Goal: Task Accomplishment & Management: Manage account settings

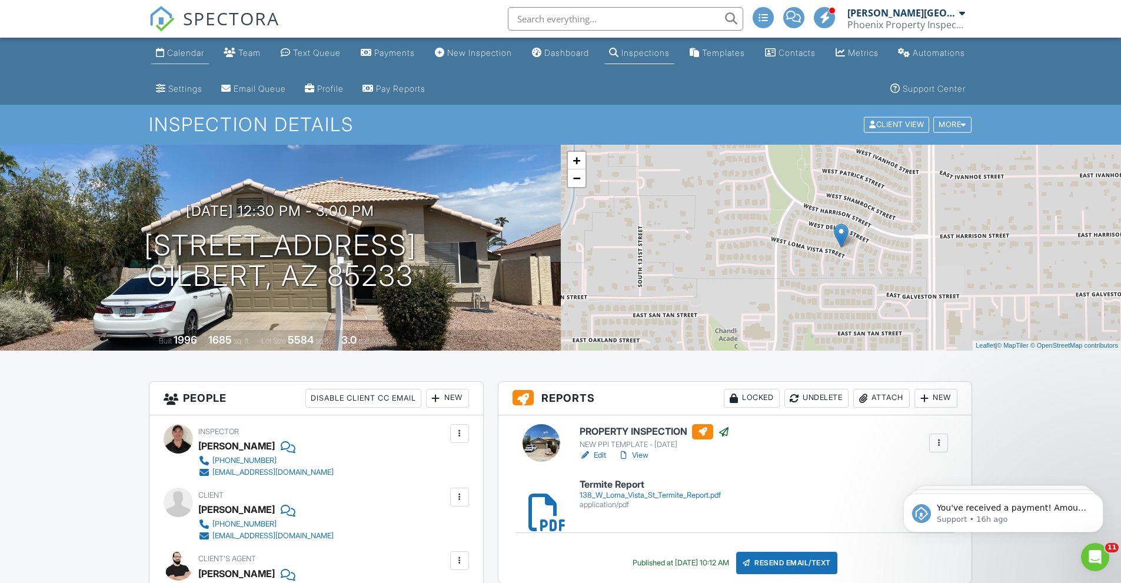
click at [165, 56] on link "Calendar" at bounding box center [180, 53] width 58 height 22
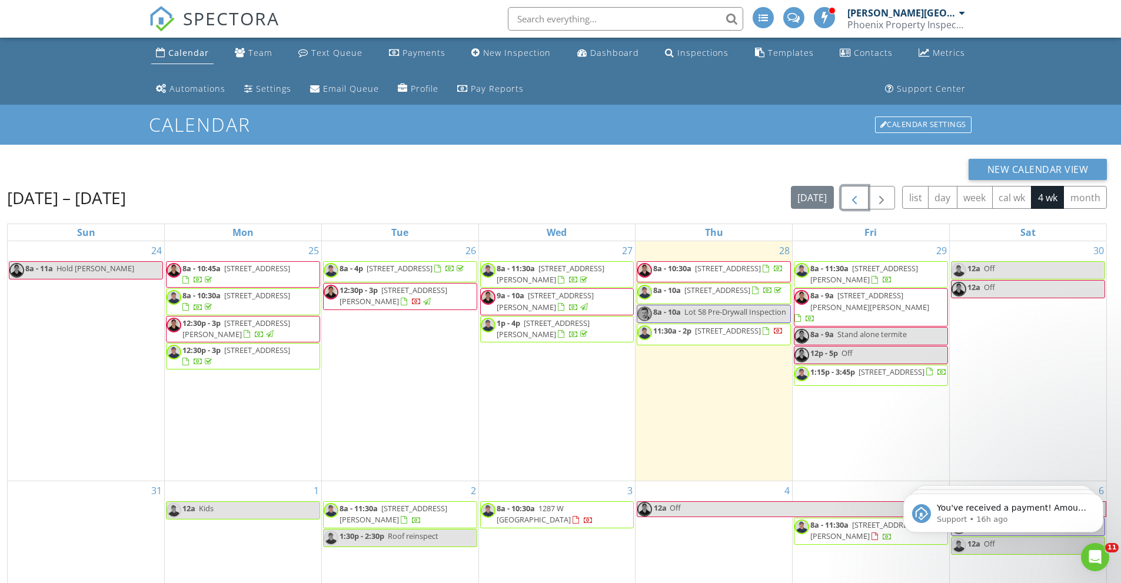
click at [850, 199] on span "button" at bounding box center [854, 198] width 14 height 14
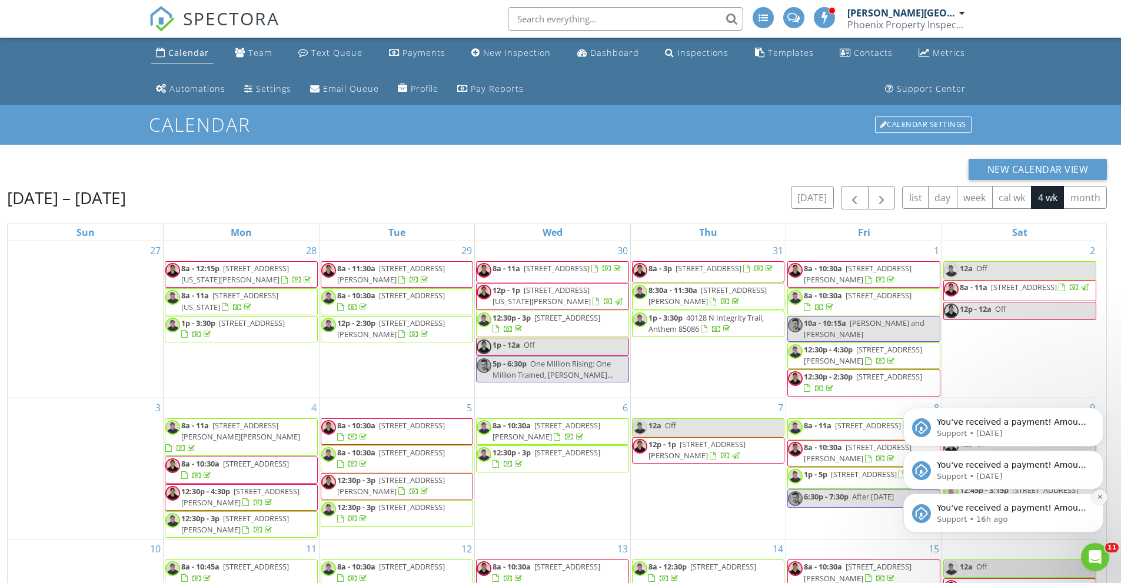
click at [1096, 498] on icon "Dismiss notification" at bounding box center [1099, 497] width 6 height 6
click at [1097, 498] on icon "Dismiss notification" at bounding box center [1099, 497] width 5 height 5
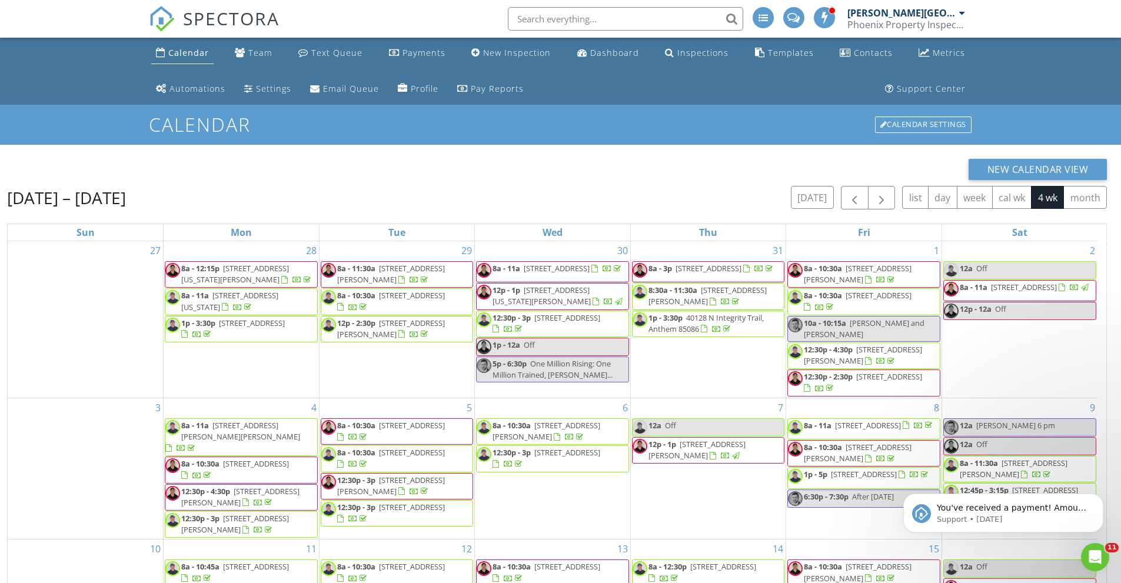
click at [1097, 498] on icon "Dismiss notification" at bounding box center [1099, 497] width 5 height 5
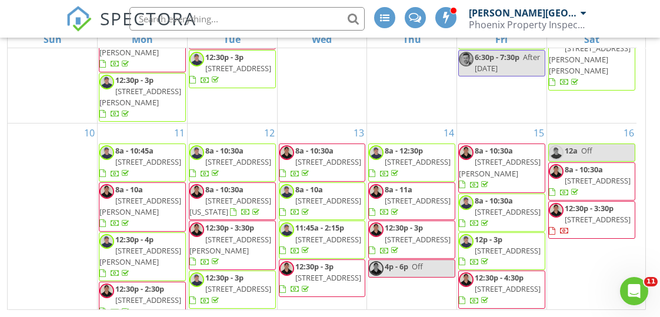
scroll to position [386, 0]
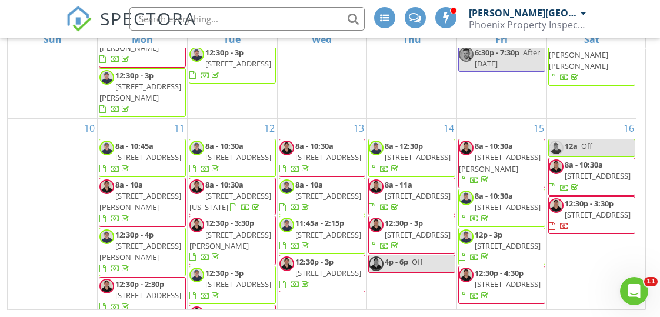
click at [608, 209] on span "12:30p - 3:30p" at bounding box center [589, 203] width 49 height 11
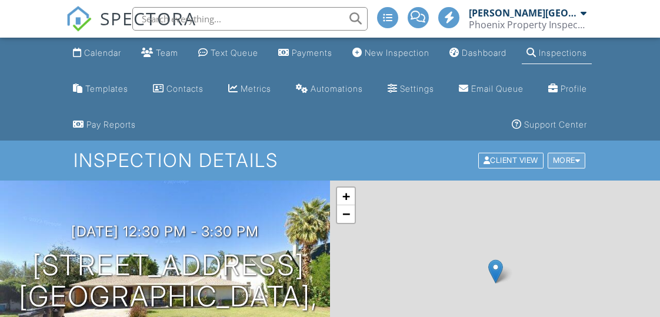
click at [574, 165] on div "More" at bounding box center [567, 161] width 38 height 16
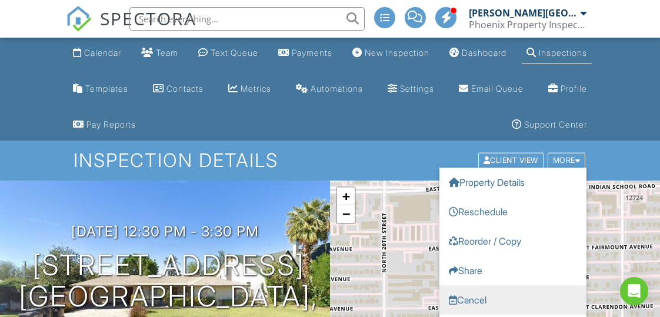
click at [482, 297] on link "Cancel" at bounding box center [512, 299] width 147 height 29
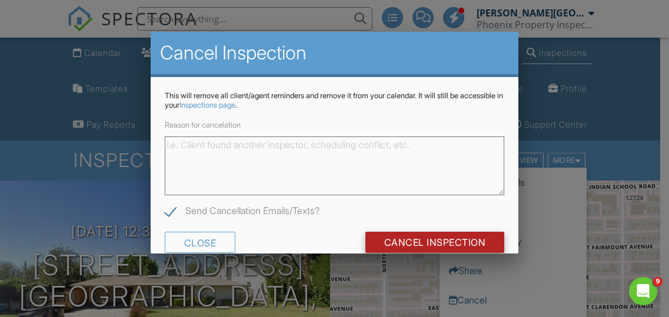
click at [376, 235] on input "Cancel Inspection" at bounding box center [434, 242] width 139 height 21
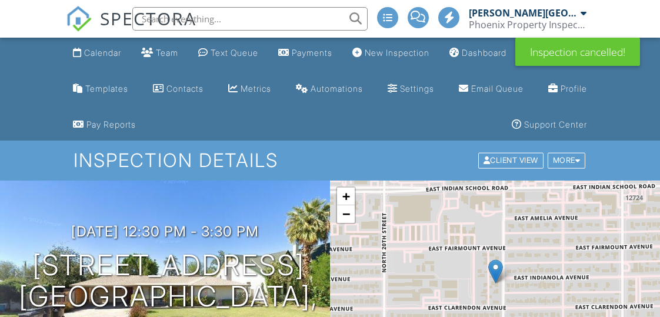
click at [376, 235] on div "+ − Leaflet | © MapTiler © OpenStreetMap contributors" at bounding box center [495, 284] width 330 height 206
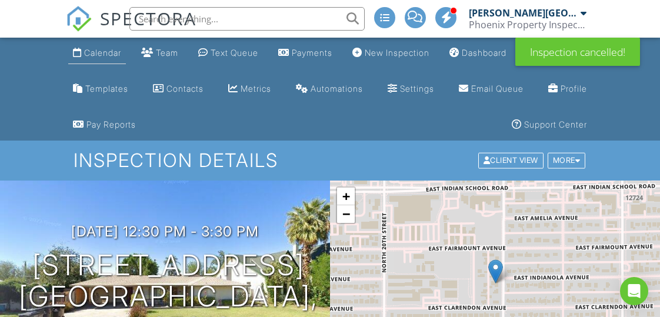
click at [97, 51] on div "Calendar" at bounding box center [102, 53] width 37 height 10
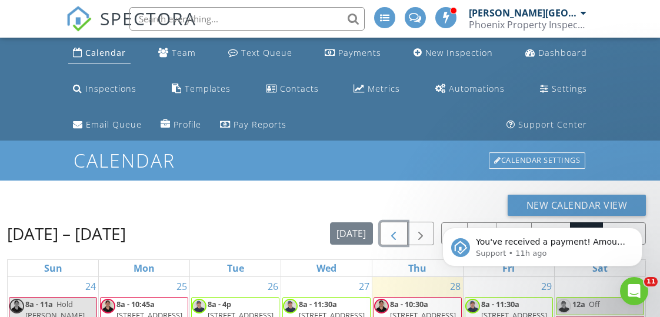
click at [399, 226] on button "button" at bounding box center [394, 234] width 28 height 24
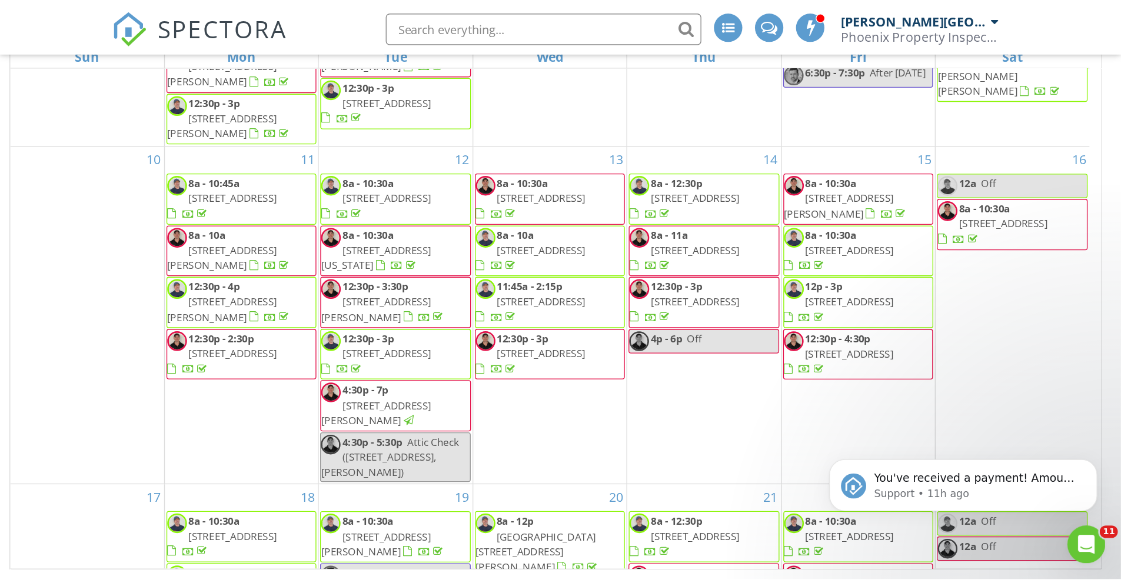
scroll to position [420, 0]
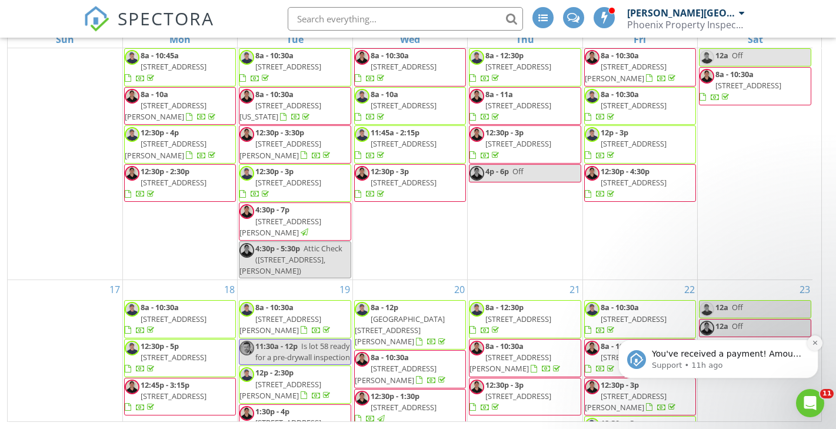
click at [659, 316] on icon "Dismiss notification" at bounding box center [815, 342] width 6 height 6
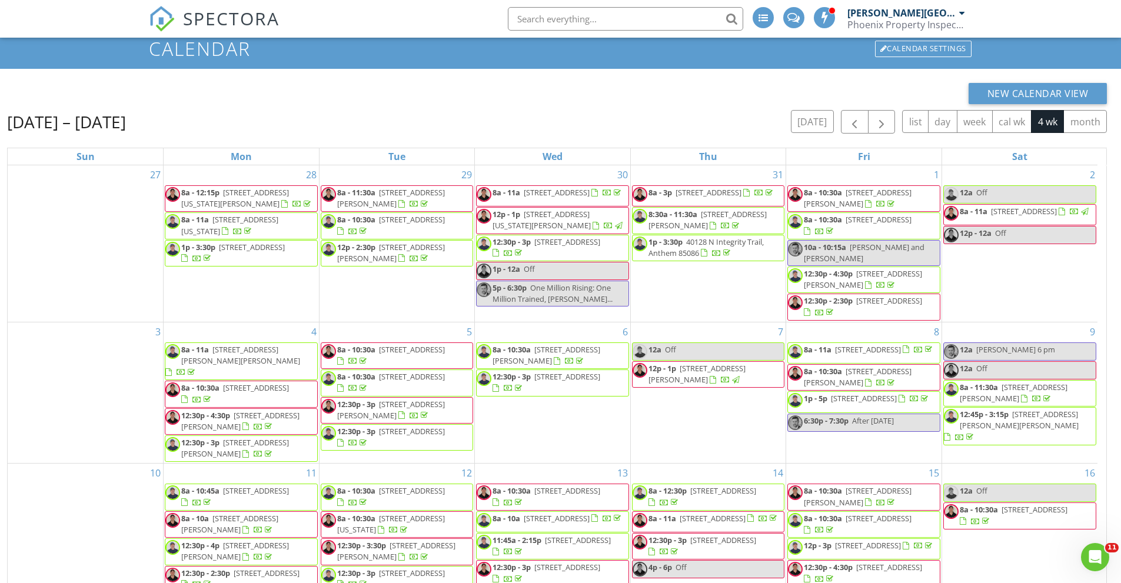
scroll to position [31, 0]
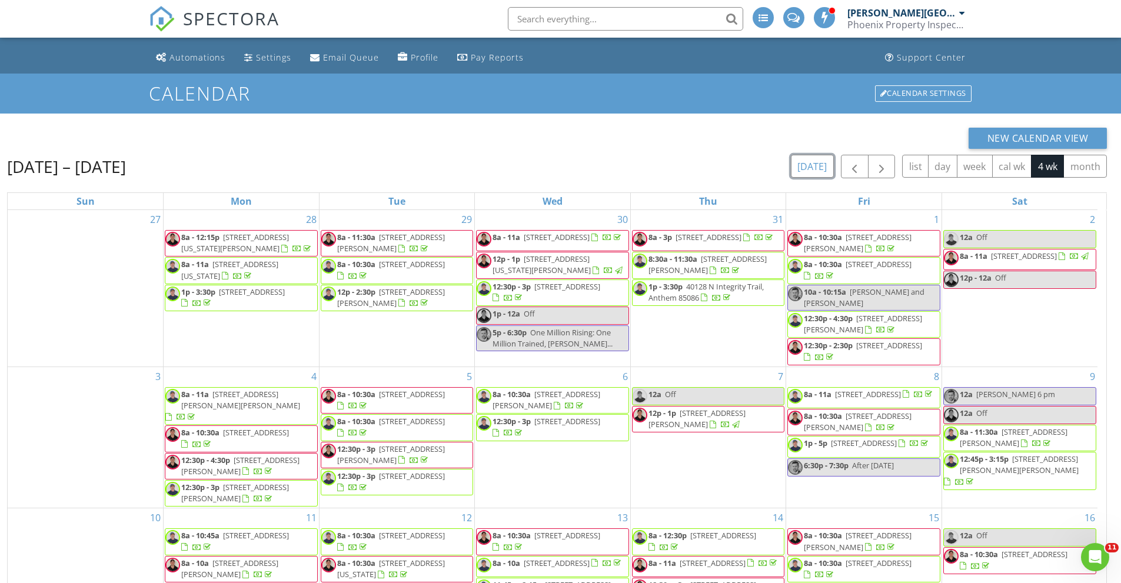
click at [659, 169] on button "[DATE]" at bounding box center [812, 166] width 43 height 23
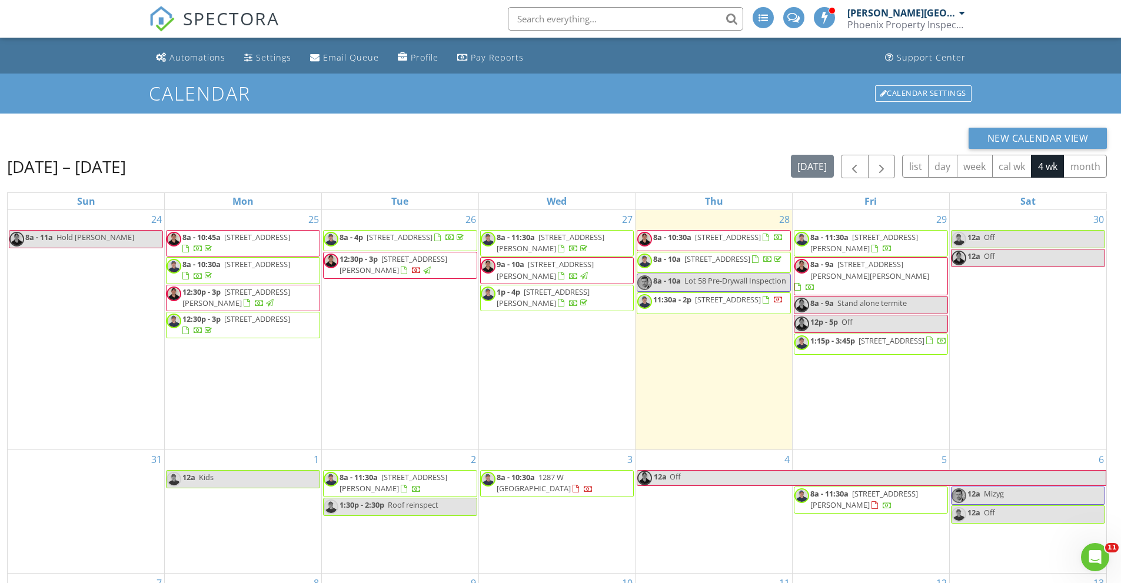
click at [659, 298] on span "Stand alone termite" at bounding box center [871, 303] width 69 height 11
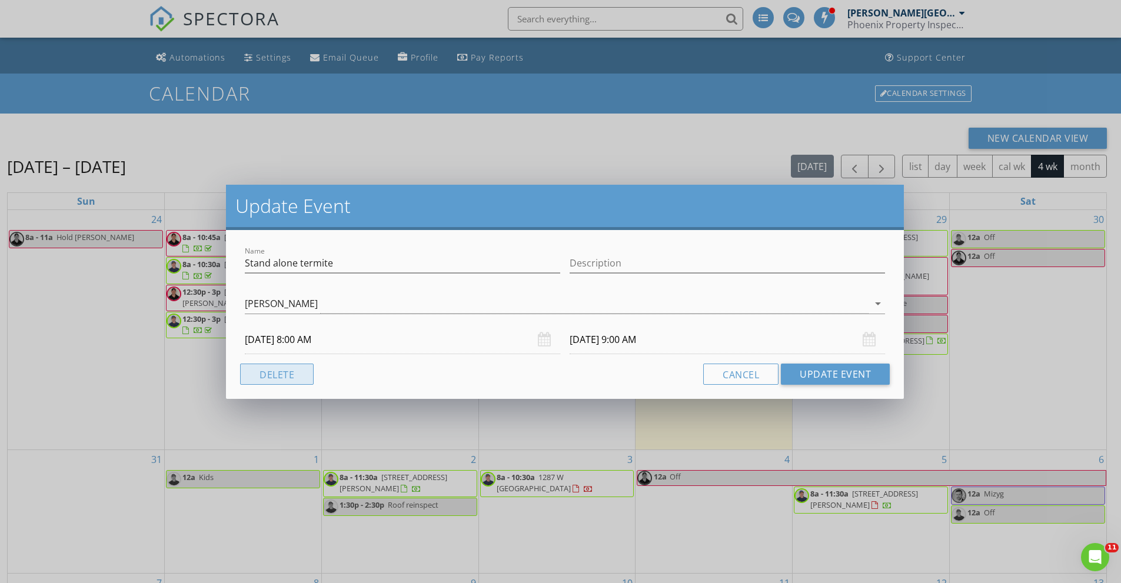
click at [289, 316] on button "Delete" at bounding box center [277, 374] width 74 height 21
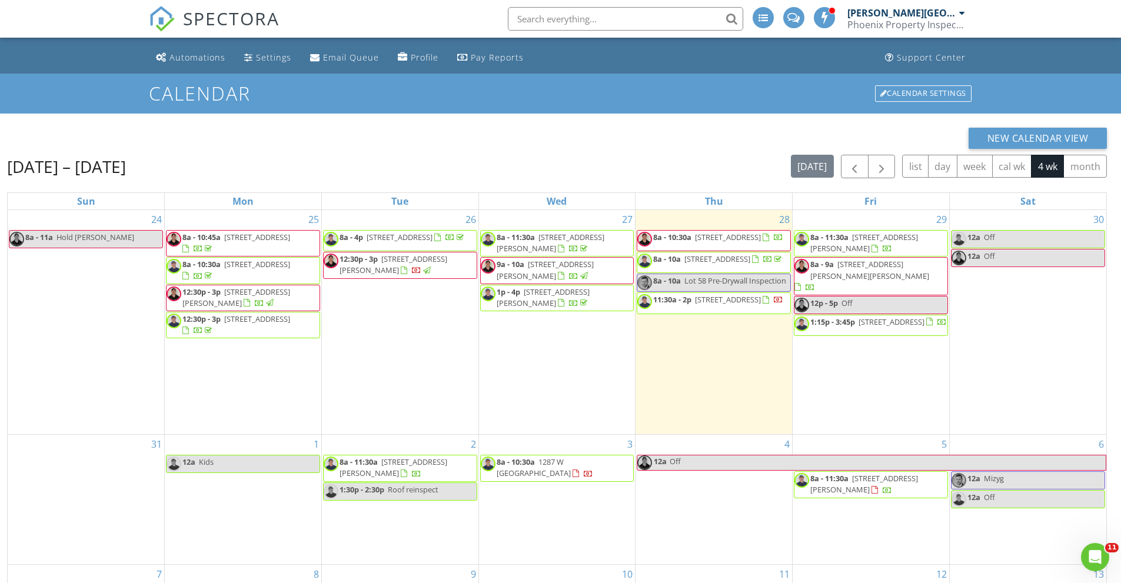
click at [518, 316] on div "27 8a - 11:30a [STREET_ADDRESS][PERSON_NAME] 9a - 10a [STREET_ADDRESS][PERSON_N…" at bounding box center [557, 322] width 156 height 224
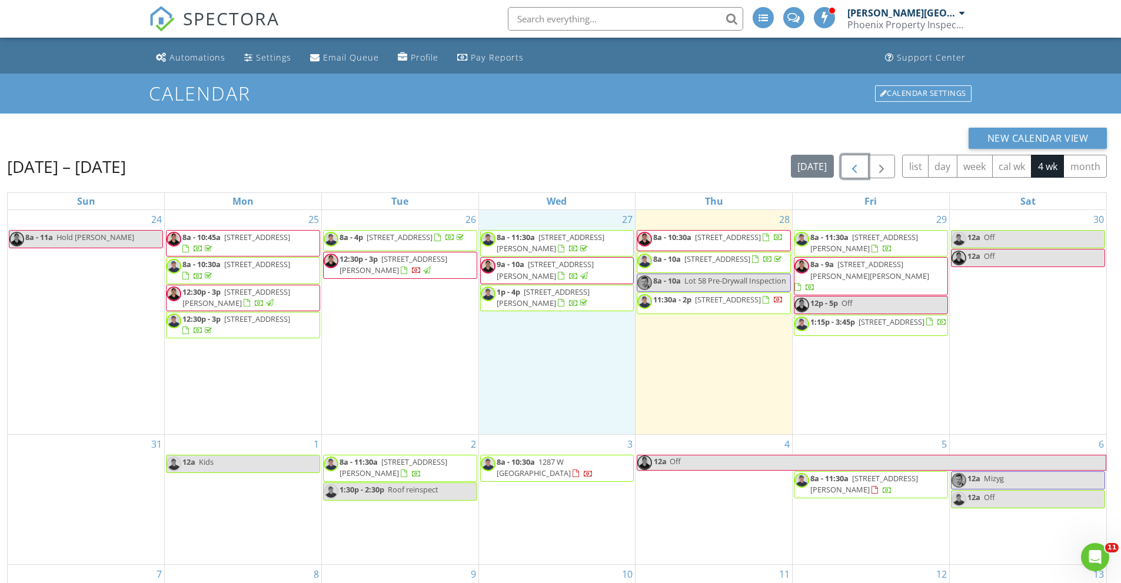
click at [659, 165] on span "button" at bounding box center [854, 167] width 14 height 14
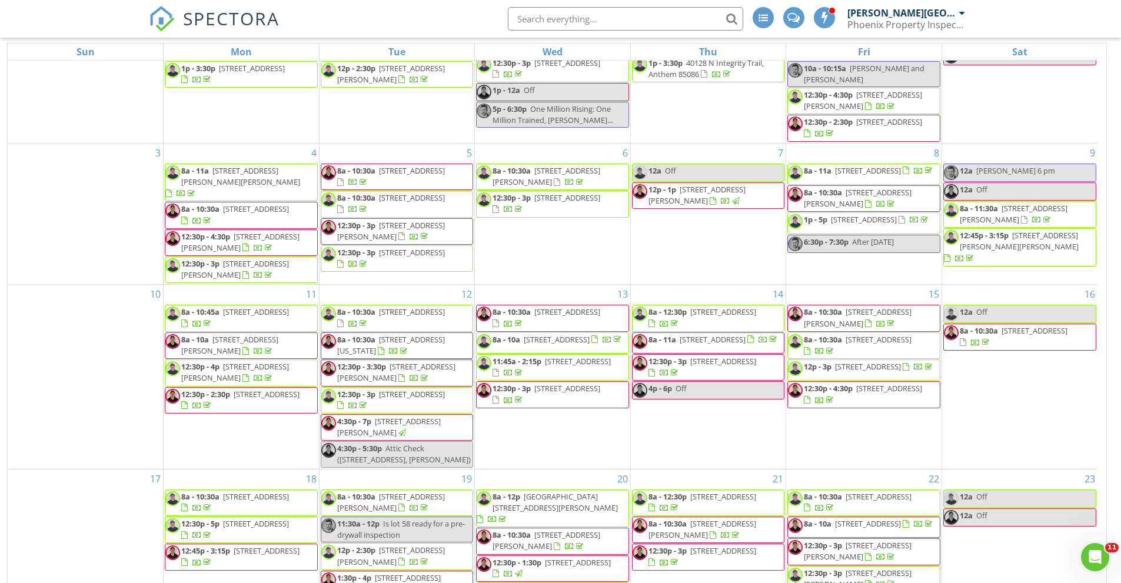
scroll to position [193, 0]
